Goal: Transaction & Acquisition: Book appointment/travel/reservation

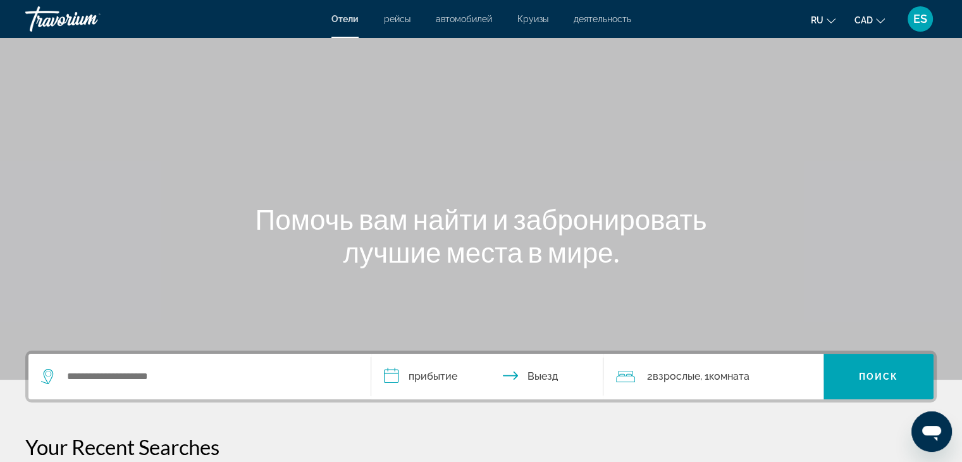
click at [393, 21] on span "рейсы" at bounding box center [397, 19] width 27 height 10
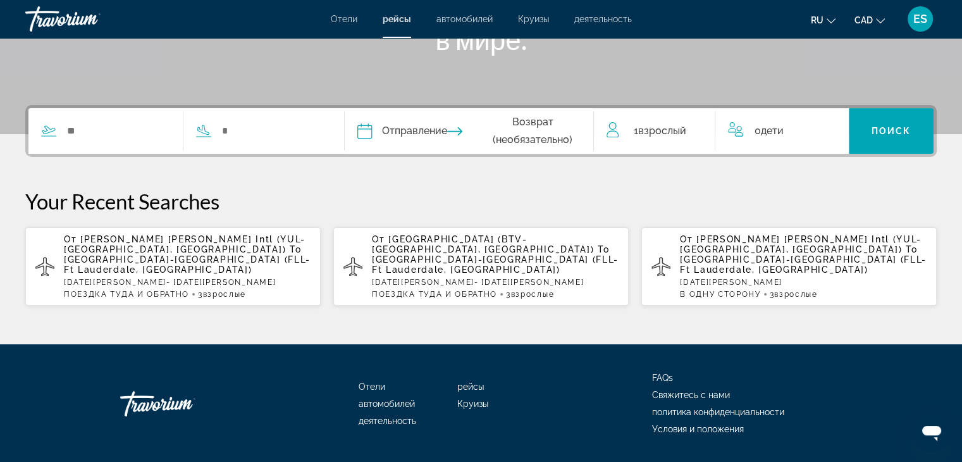
scroll to position [272, 0]
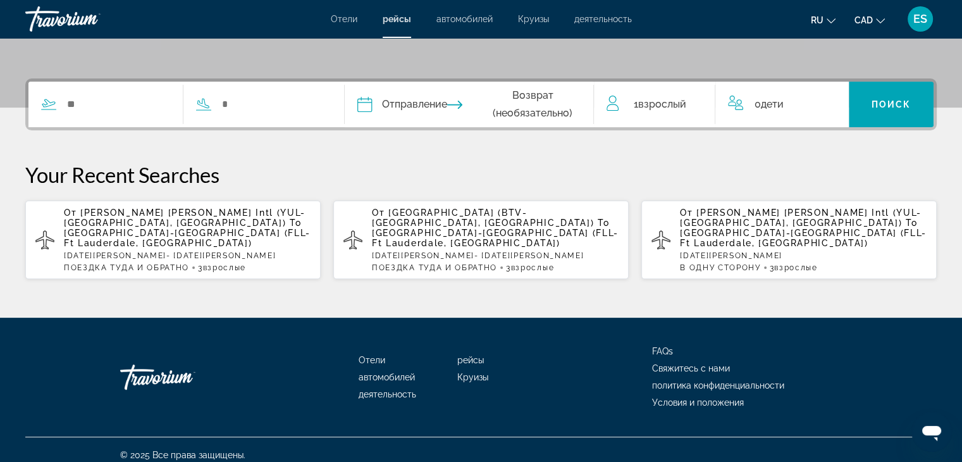
click at [147, 228] on span "[GEOGRAPHIC_DATA]-[GEOGRAPHIC_DATA] (FLL-Ft Lauderdale, [GEOGRAPHIC_DATA])" at bounding box center [187, 238] width 247 height 20
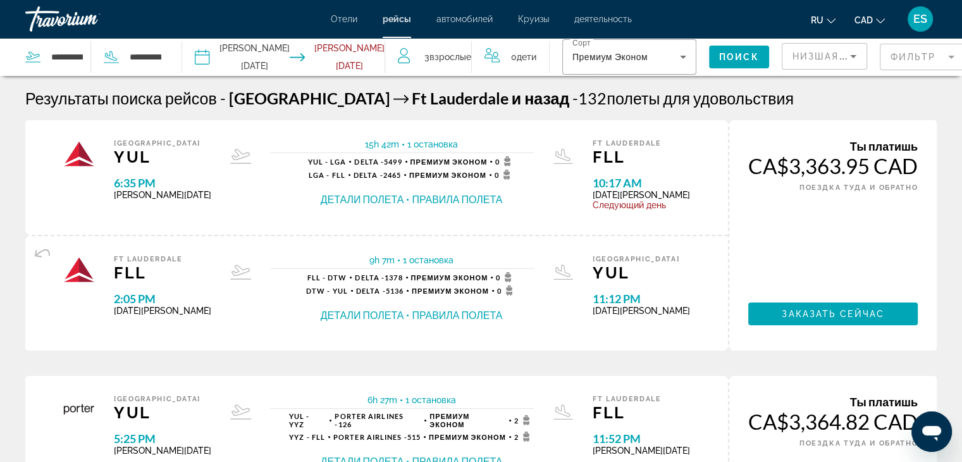
click at [890, 56] on mat-form-field "Фильтр" at bounding box center [921, 57] width 85 height 27
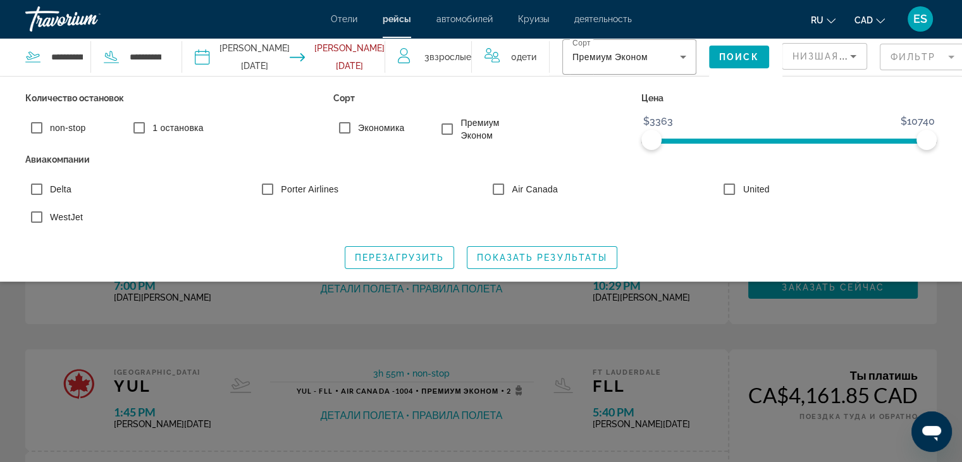
click at [17, 299] on div "Search widget" at bounding box center [481, 322] width 962 height 278
